Goal: Obtain resource: Download file/media

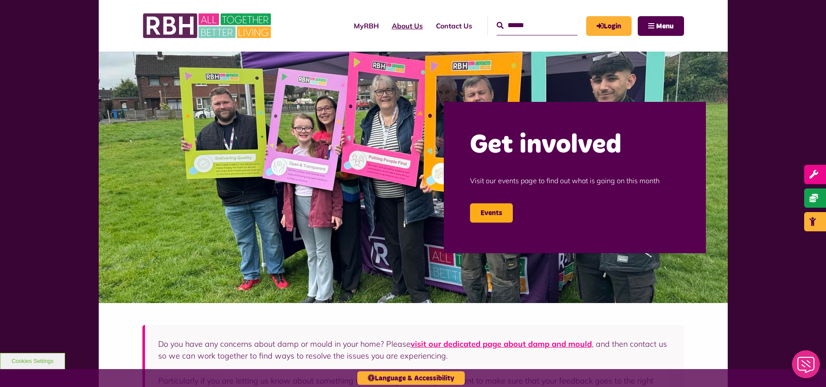
click at [398, 26] on link "About Us" at bounding box center [407, 26] width 44 height 24
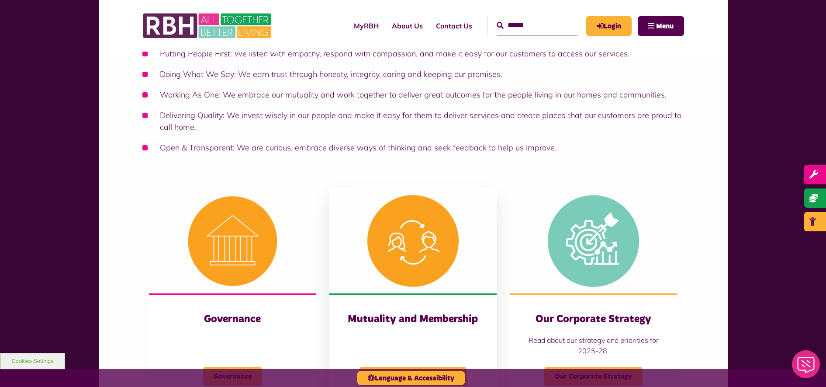
scroll to position [382, 0]
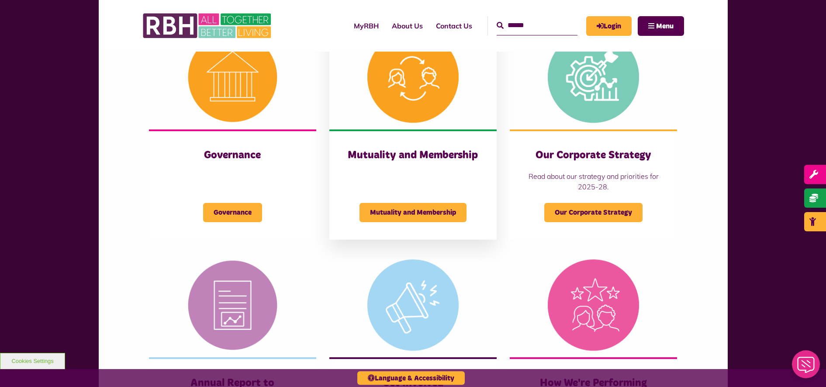
click at [455, 184] on div "Mutuality and Membership Mutuality and Membership" at bounding box center [413, 184] width 167 height 110
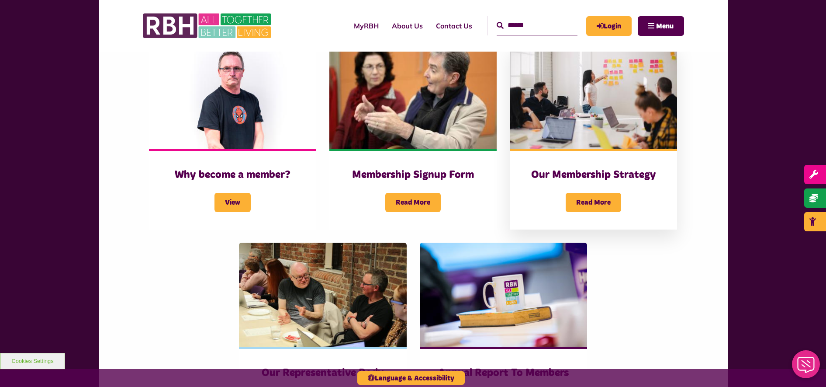
click at [619, 169] on h3 "Our Membership Strategy" at bounding box center [593, 175] width 132 height 14
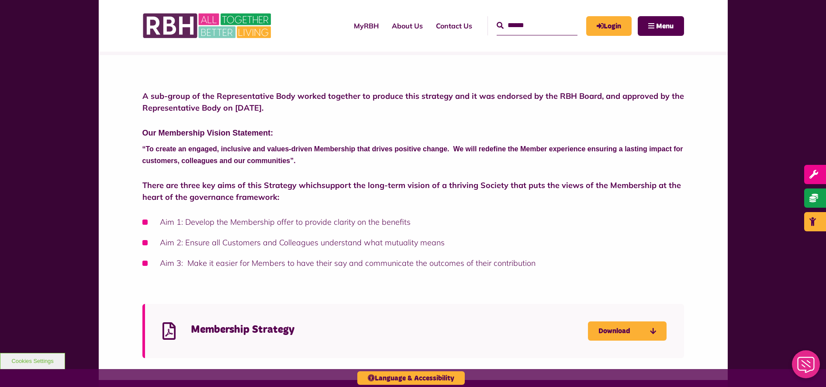
scroll to position [219, 0]
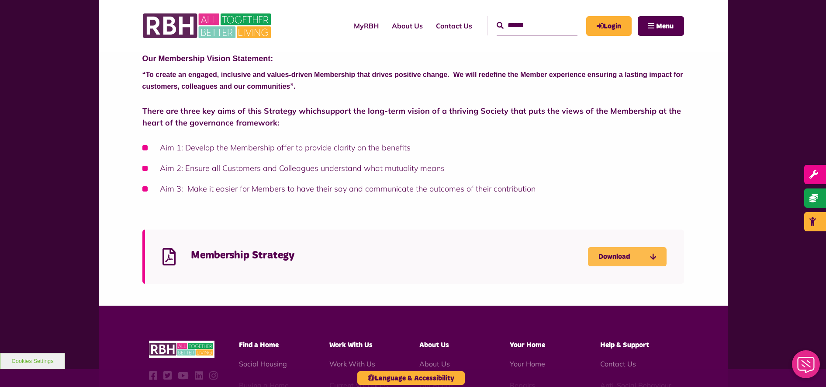
click at [628, 257] on link "Download" at bounding box center [627, 256] width 79 height 19
